Goal: Task Accomplishment & Management: Complete application form

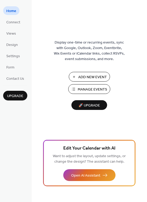
click at [91, 76] on span "Add New Event" at bounding box center [92, 78] width 29 height 6
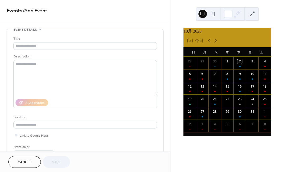
click at [26, 162] on span "Cancel" at bounding box center [25, 163] width 14 height 6
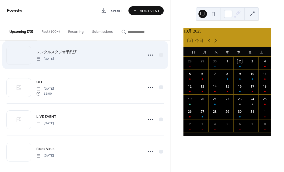
scroll to position [527, 0]
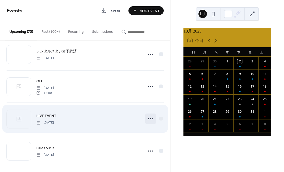
click at [147, 119] on icon at bounding box center [150, 119] width 8 height 8
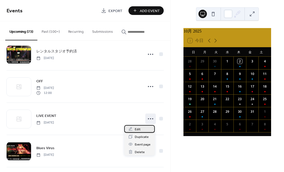
click at [135, 129] on span "Edit" at bounding box center [138, 130] width 6 height 6
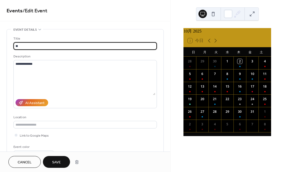
type input "*"
type input "**********"
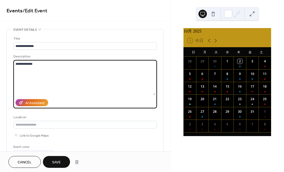
click at [62, 64] on textarea "**********" at bounding box center [84, 77] width 142 height 35
type textarea "*"
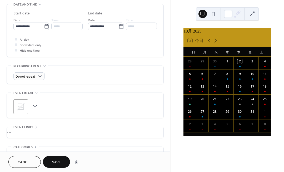
scroll to position [172, 0]
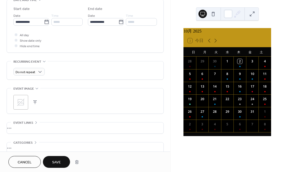
type textarea "**********"
click at [22, 102] on icon at bounding box center [20, 102] width 7 height 7
click at [260, 102] on div "25" at bounding box center [264, 101] width 13 height 13
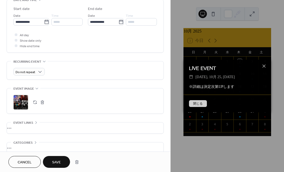
click at [201, 104] on button "閉じる" at bounding box center [198, 103] width 18 height 7
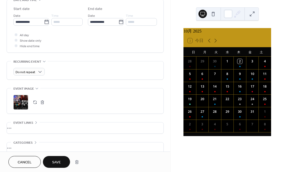
click at [57, 160] on span "Save" at bounding box center [56, 163] width 9 height 6
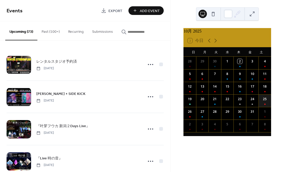
click at [260, 105] on div "25" at bounding box center [264, 101] width 13 height 13
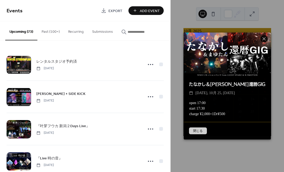
click at [196, 131] on button "閉じる" at bounding box center [198, 131] width 18 height 7
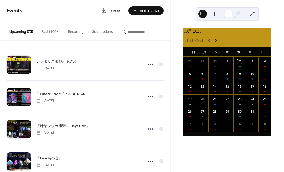
click at [215, 44] on icon at bounding box center [215, 41] width 6 height 6
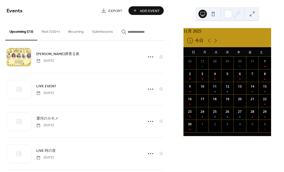
scroll to position [752, 0]
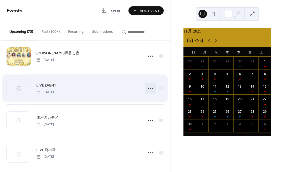
click at [149, 90] on icon at bounding box center [150, 88] width 8 height 8
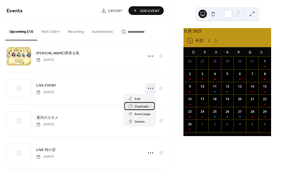
click at [141, 108] on span "Duplicate" at bounding box center [142, 107] width 14 height 6
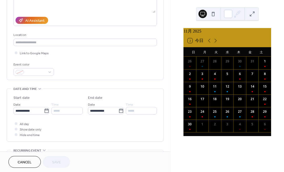
scroll to position [104, 0]
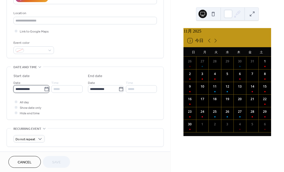
click at [33, 89] on input "**********" at bounding box center [28, 89] width 30 height 8
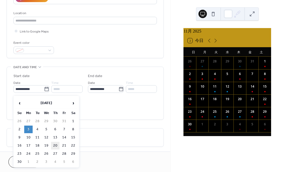
click at [56, 145] on td "20" at bounding box center [55, 146] width 8 height 8
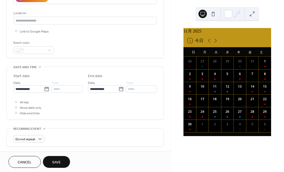
type input "**********"
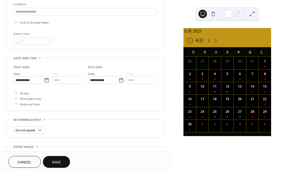
scroll to position [114, 0]
click at [56, 161] on span "Save" at bounding box center [56, 163] width 9 height 6
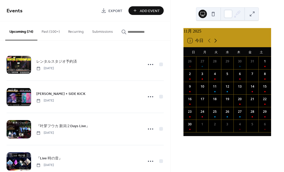
click at [215, 43] on icon at bounding box center [215, 41] width 6 height 6
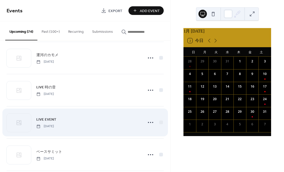
scroll to position [814, 0]
click at [148, 122] on icon at bounding box center [150, 123] width 8 height 8
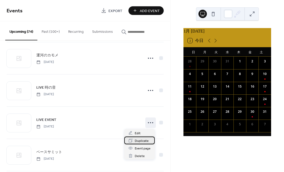
click at [142, 141] on span "Duplicate" at bounding box center [142, 141] width 14 height 6
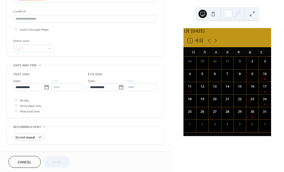
scroll to position [120, 0]
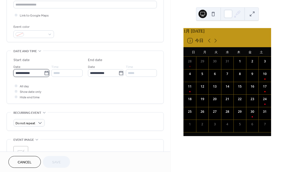
click at [28, 75] on input "**********" at bounding box center [28, 73] width 30 height 8
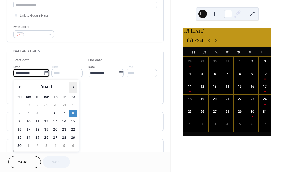
click at [72, 87] on span "›" at bounding box center [73, 87] width 8 height 11
click at [64, 130] on td "23" at bounding box center [64, 130] width 8 height 8
type input "**********"
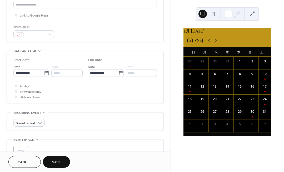
click at [58, 161] on span "Save" at bounding box center [56, 163] width 9 height 6
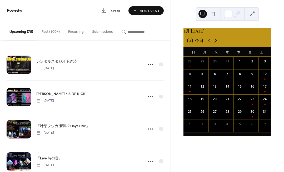
click at [215, 43] on icon at bounding box center [215, 41] width 2 height 4
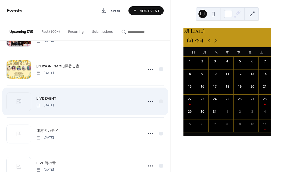
scroll to position [739, 0]
click at [148, 102] on circle at bounding box center [148, 101] width 1 height 1
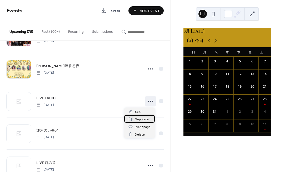
click at [141, 119] on span "Duplicate" at bounding box center [142, 120] width 14 height 6
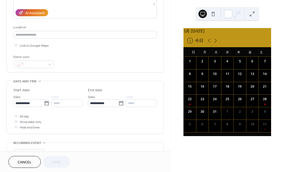
scroll to position [91, 0]
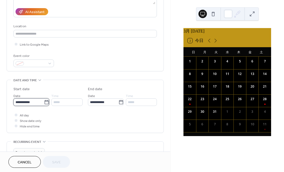
click at [38, 105] on input "**********" at bounding box center [28, 103] width 30 height 8
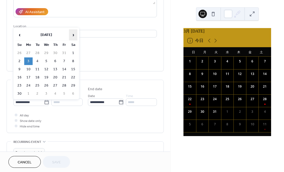
click at [73, 33] on span "›" at bounding box center [73, 35] width 8 height 11
click at [73, 69] on td "14" at bounding box center [73, 70] width 8 height 8
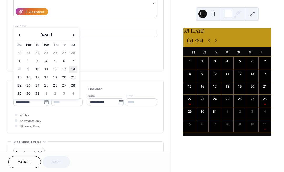
type input "**********"
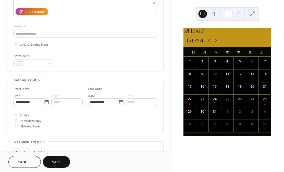
click at [53, 162] on span "Save" at bounding box center [56, 163] width 9 height 6
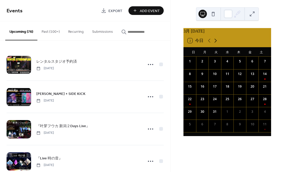
click at [215, 44] on icon at bounding box center [215, 41] width 6 height 6
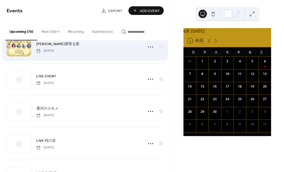
scroll to position [761, 0]
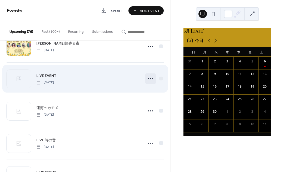
click at [147, 78] on icon at bounding box center [150, 79] width 8 height 8
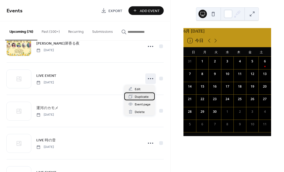
click at [142, 95] on span "Duplicate" at bounding box center [142, 97] width 14 height 6
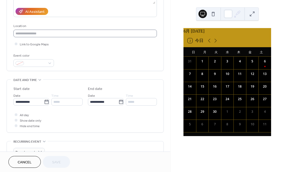
scroll to position [104, 0]
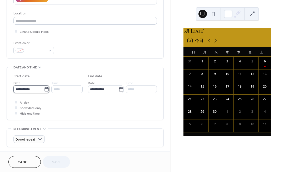
click at [33, 91] on input "**********" at bounding box center [28, 90] width 30 height 8
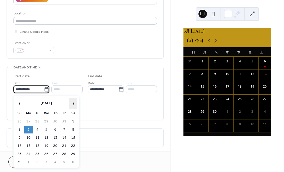
click at [75, 104] on span "›" at bounding box center [73, 103] width 8 height 11
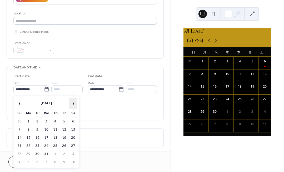
click at [75, 104] on span "›" at bounding box center [73, 103] width 8 height 11
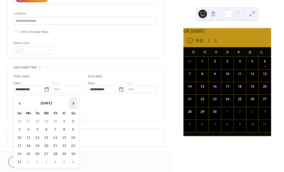
click at [75, 104] on span "›" at bounding box center [73, 103] width 8 height 11
click at [55, 131] on td "11" at bounding box center [55, 130] width 8 height 8
type input "**********"
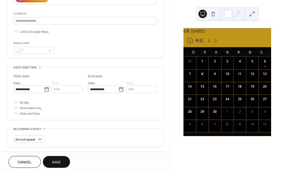
click at [58, 160] on span "Save" at bounding box center [56, 163] width 9 height 6
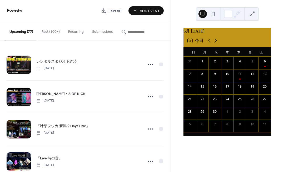
click at [216, 44] on icon at bounding box center [215, 41] width 6 height 6
